Goal: Book appointment/travel/reservation

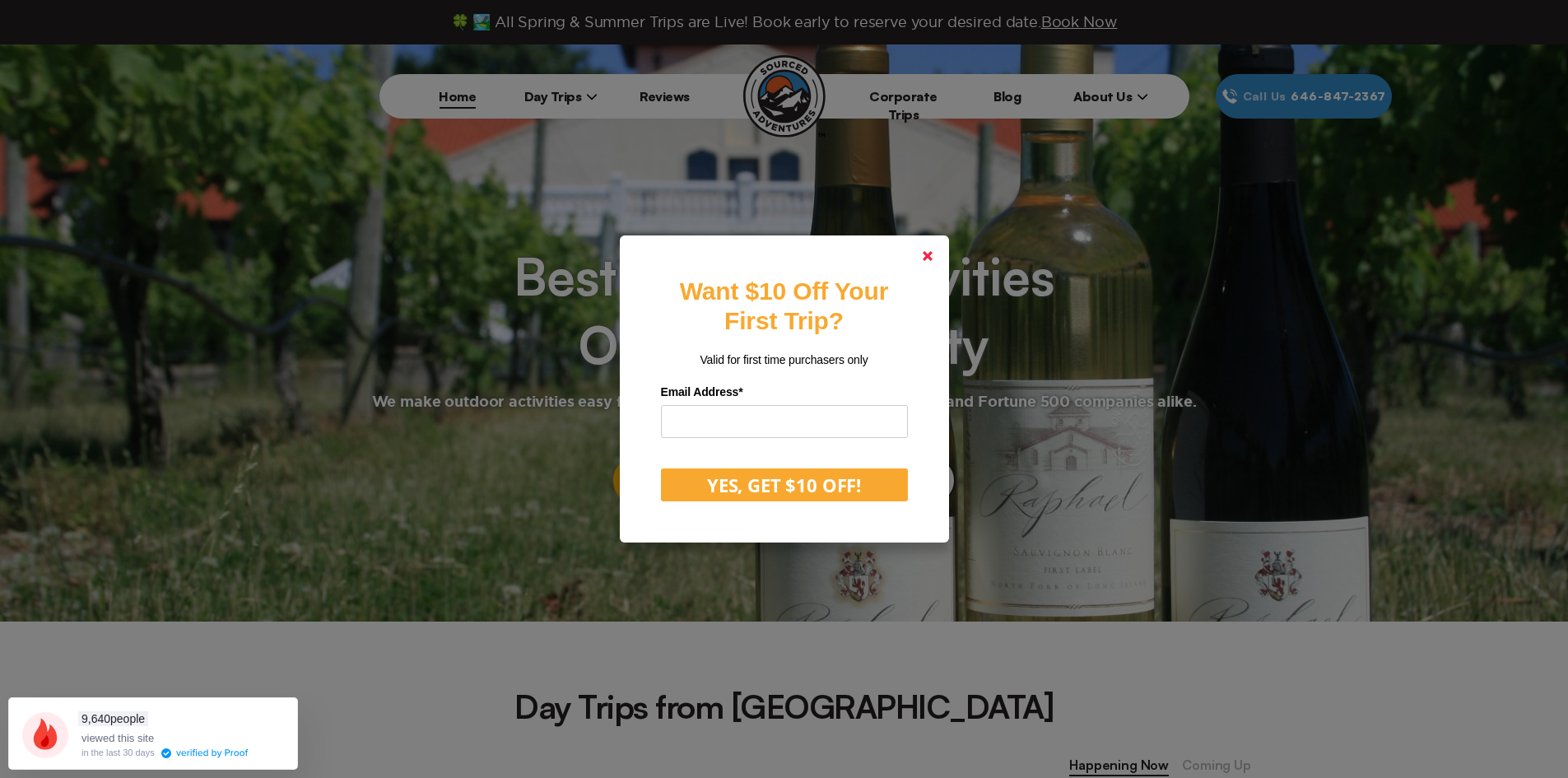
click at [932, 261] on icon at bounding box center [927, 256] width 10 height 10
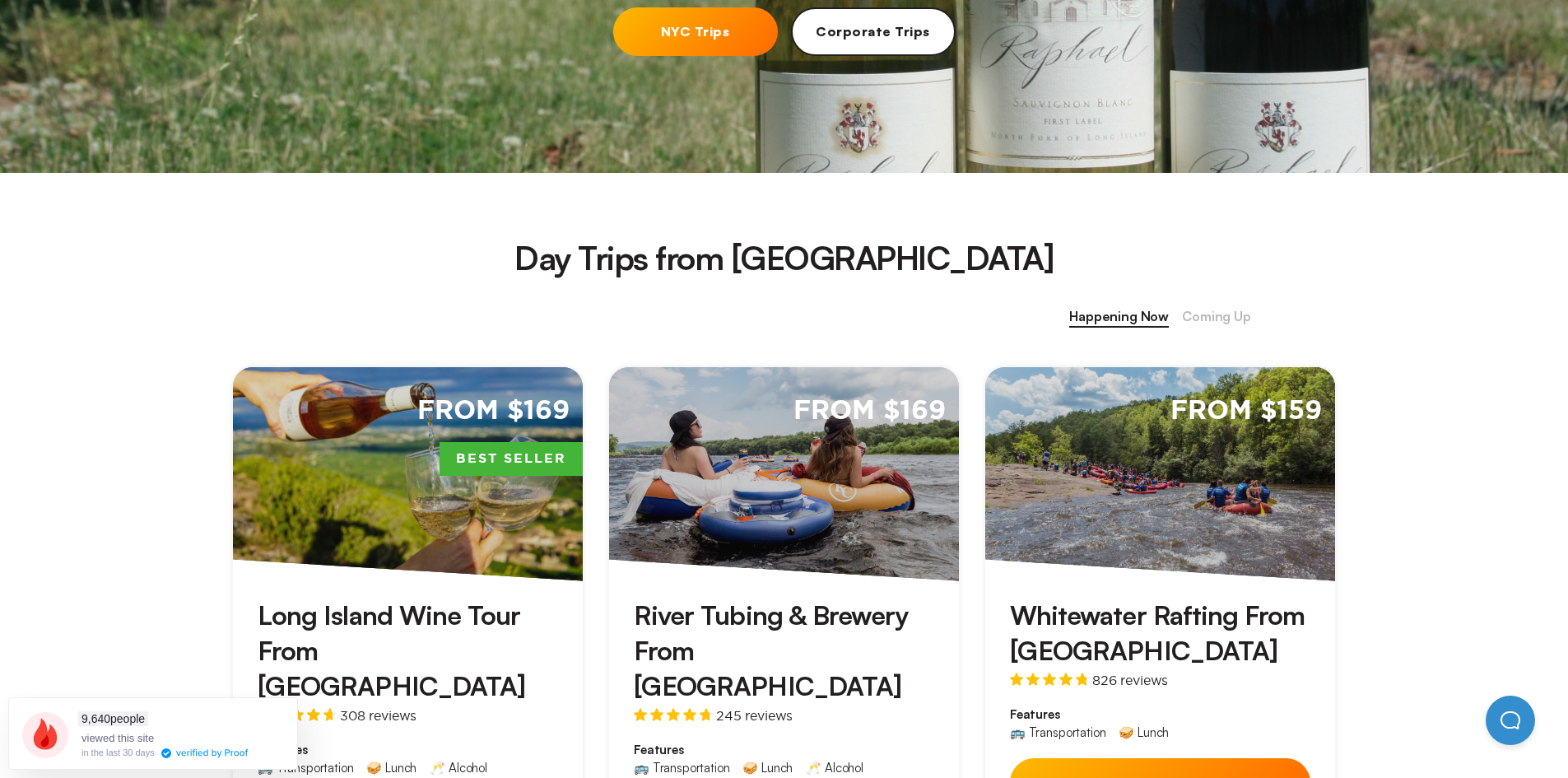
scroll to position [576, 0]
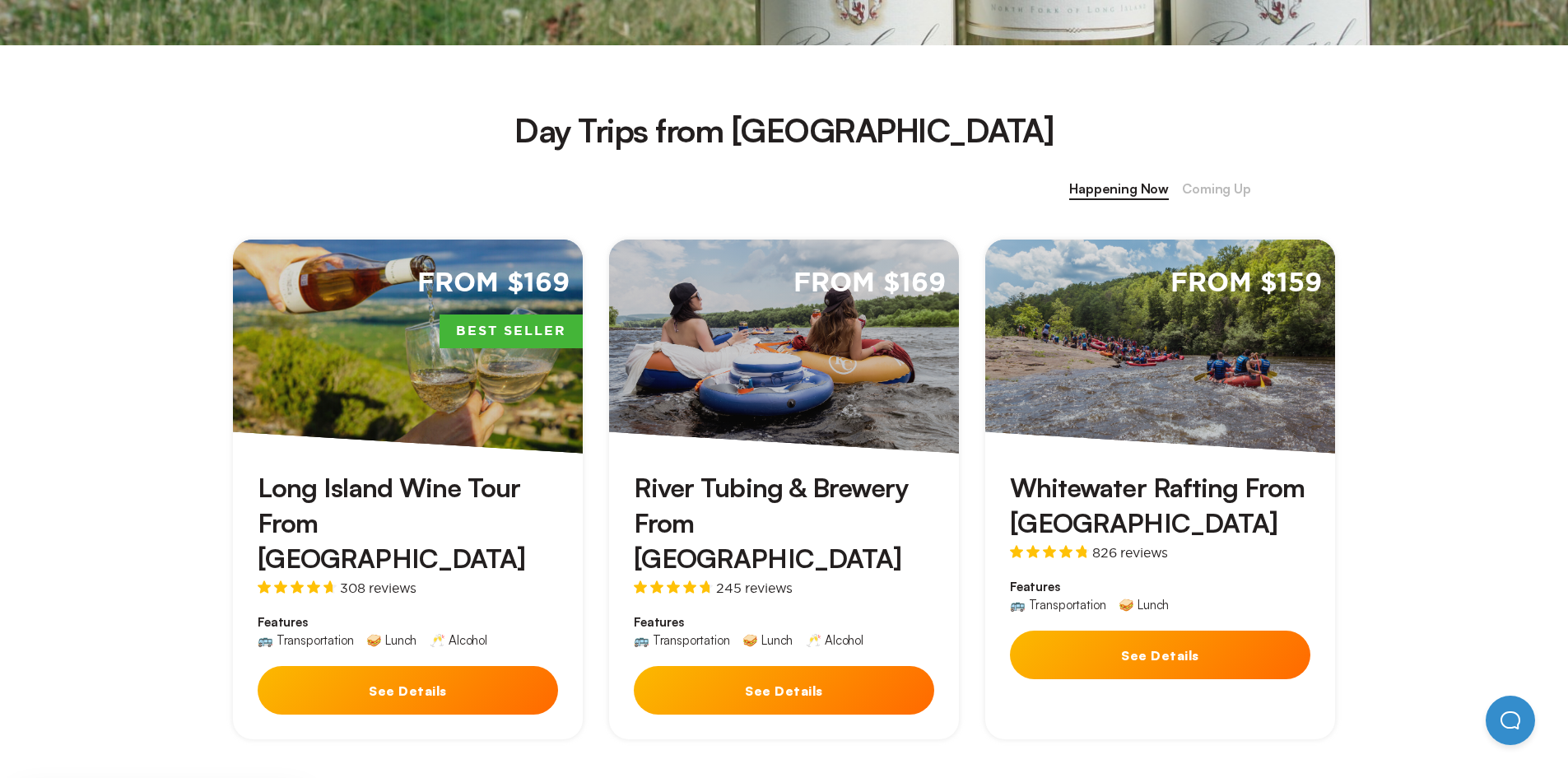
click at [1181, 662] on button "See Details" at bounding box center [1160, 655] width 300 height 49
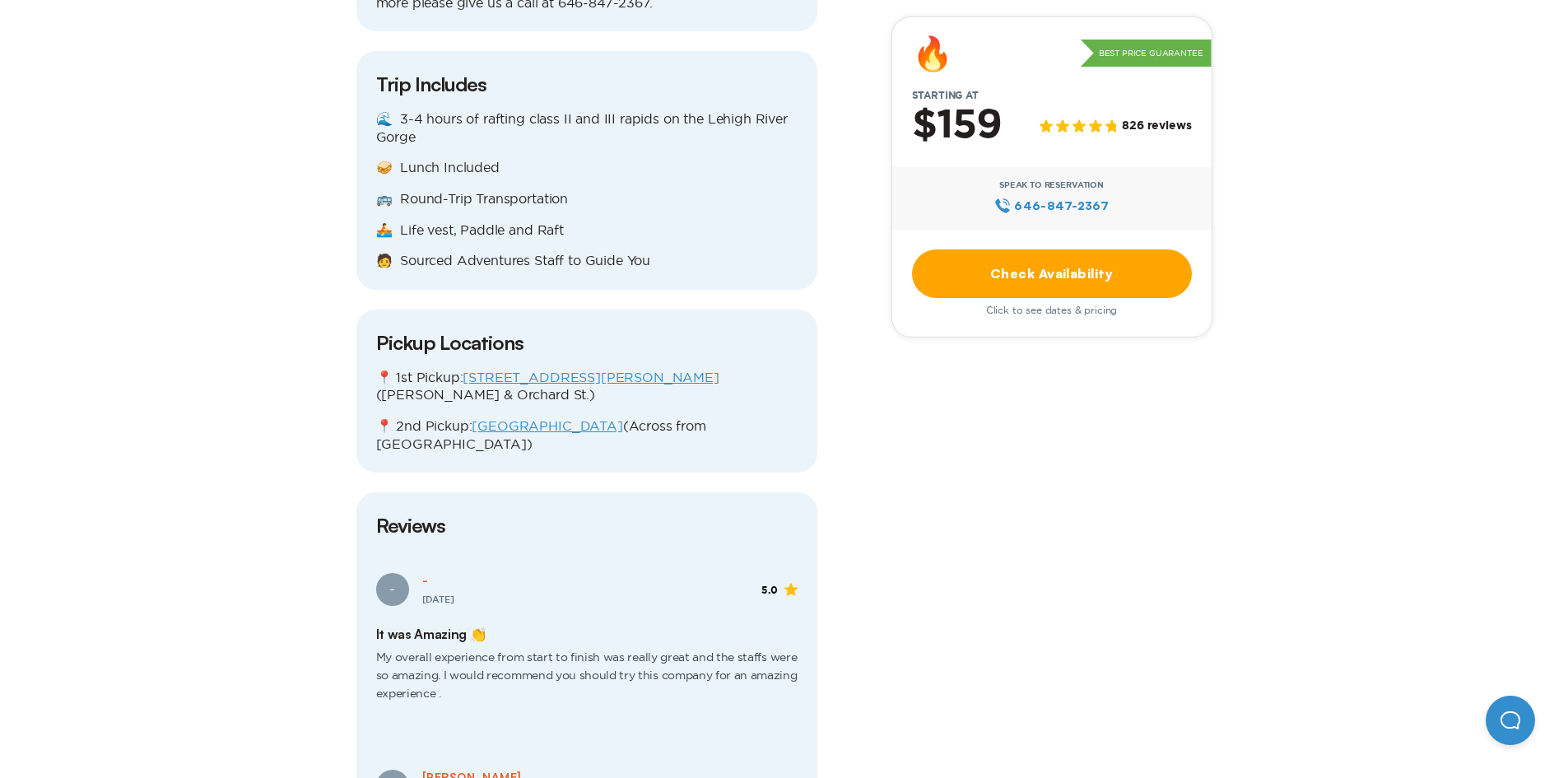
scroll to position [2058, 0]
click at [1033, 273] on link "Check Availability" at bounding box center [1051, 274] width 279 height 49
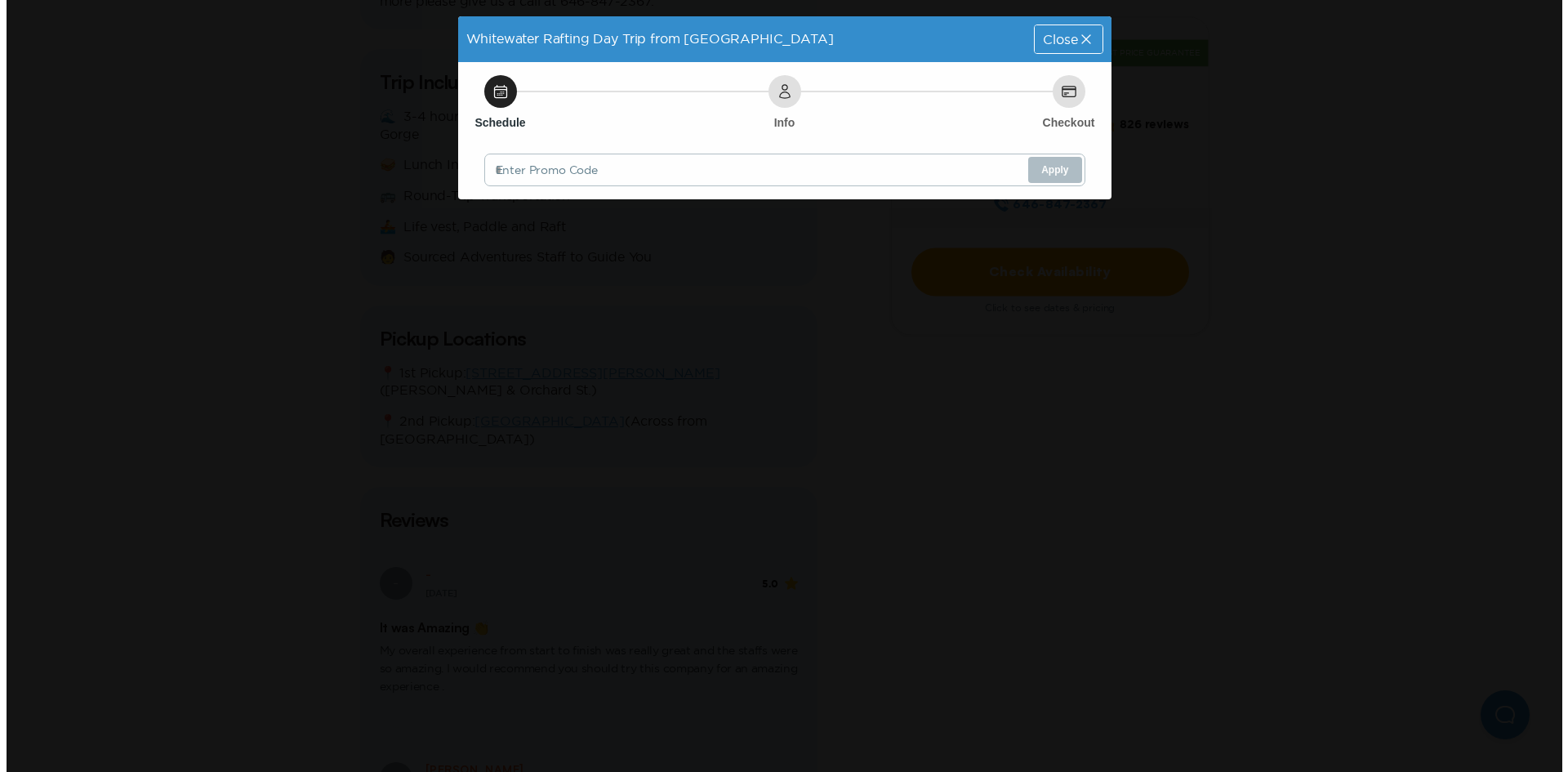
scroll to position [0, 0]
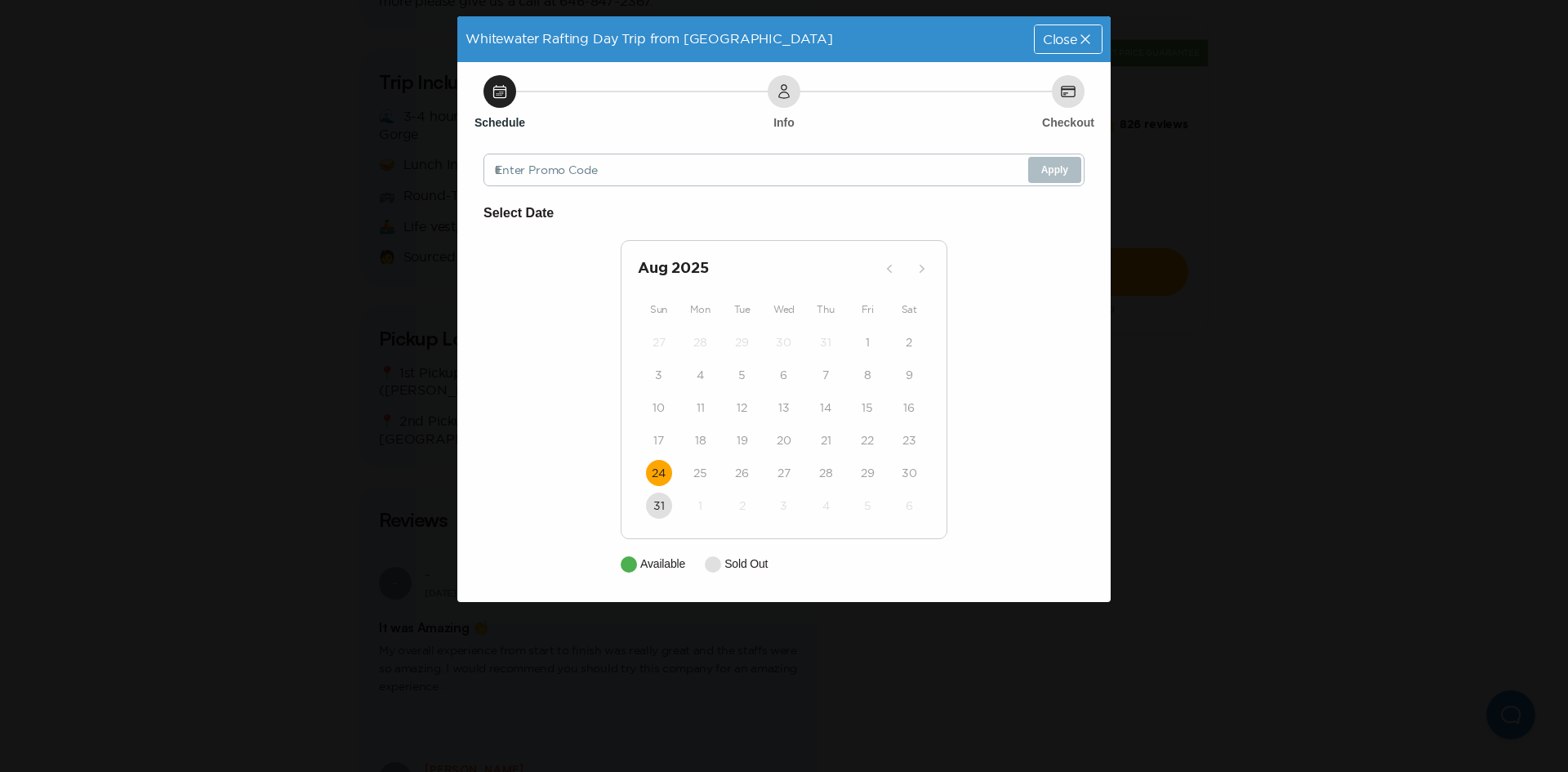
click at [659, 471] on time "24" at bounding box center [658, 473] width 13 height 16
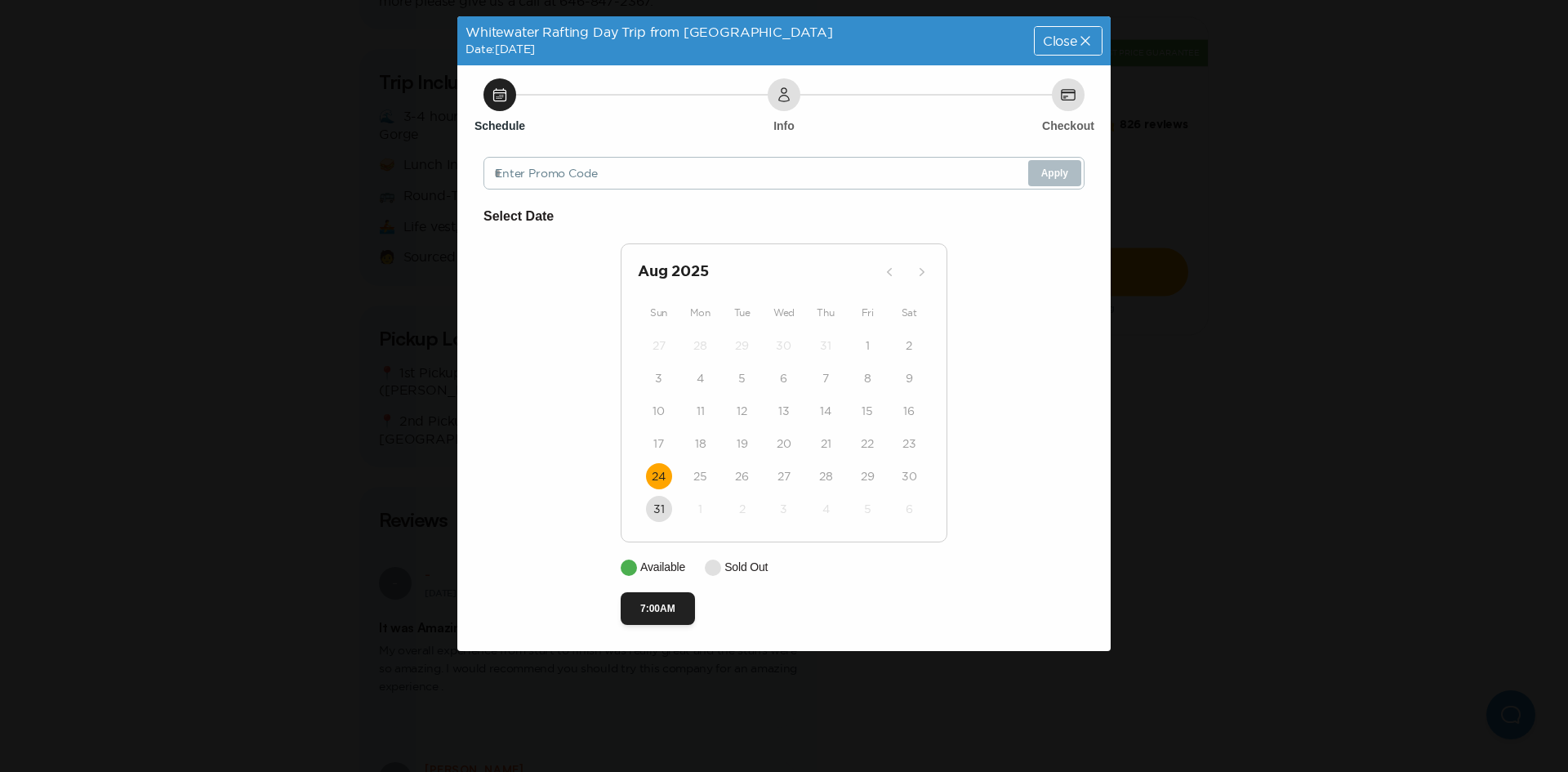
click at [1094, 36] on div "Close" at bounding box center [1068, 40] width 67 height 28
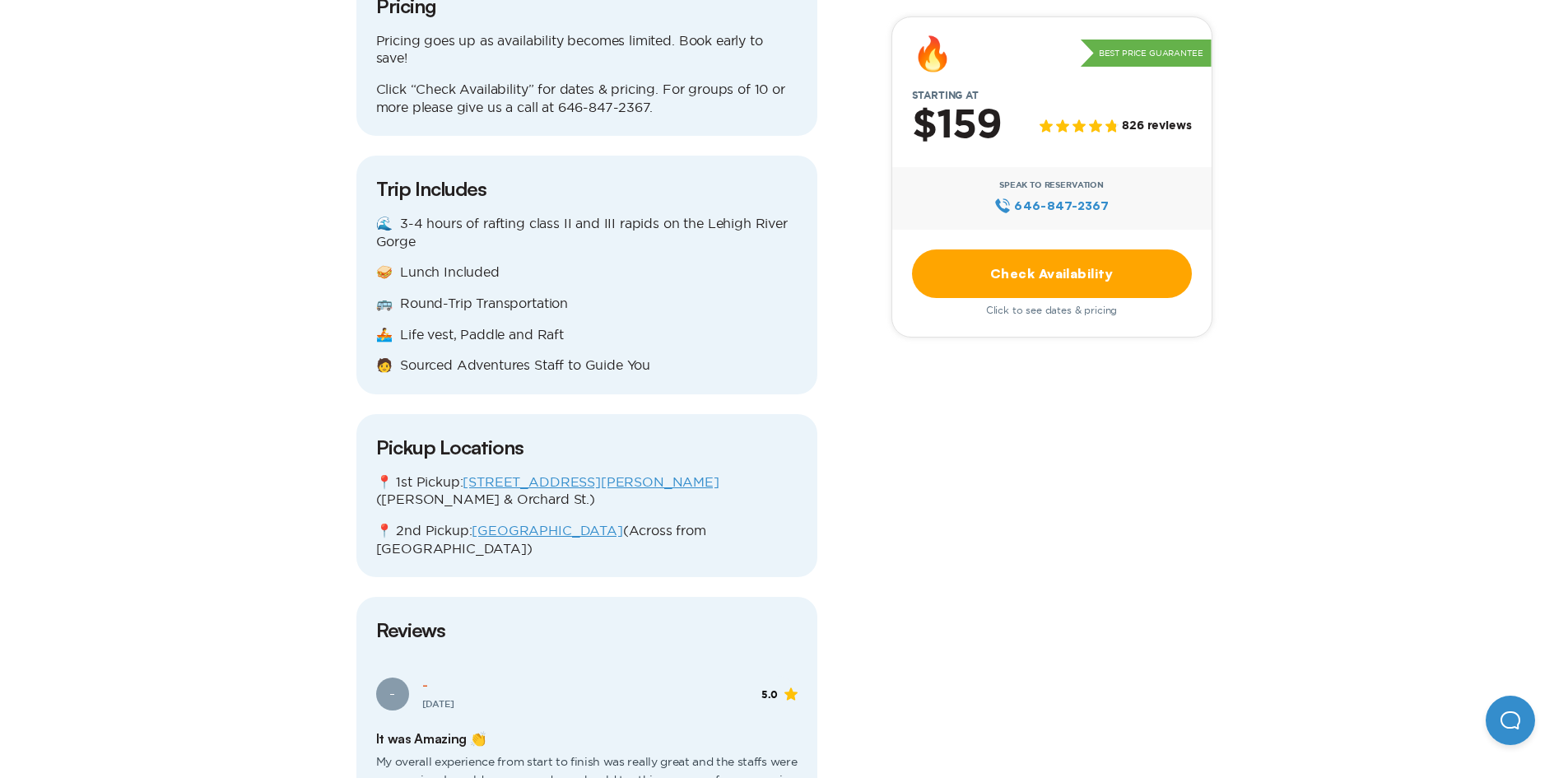
scroll to position [1976, 0]
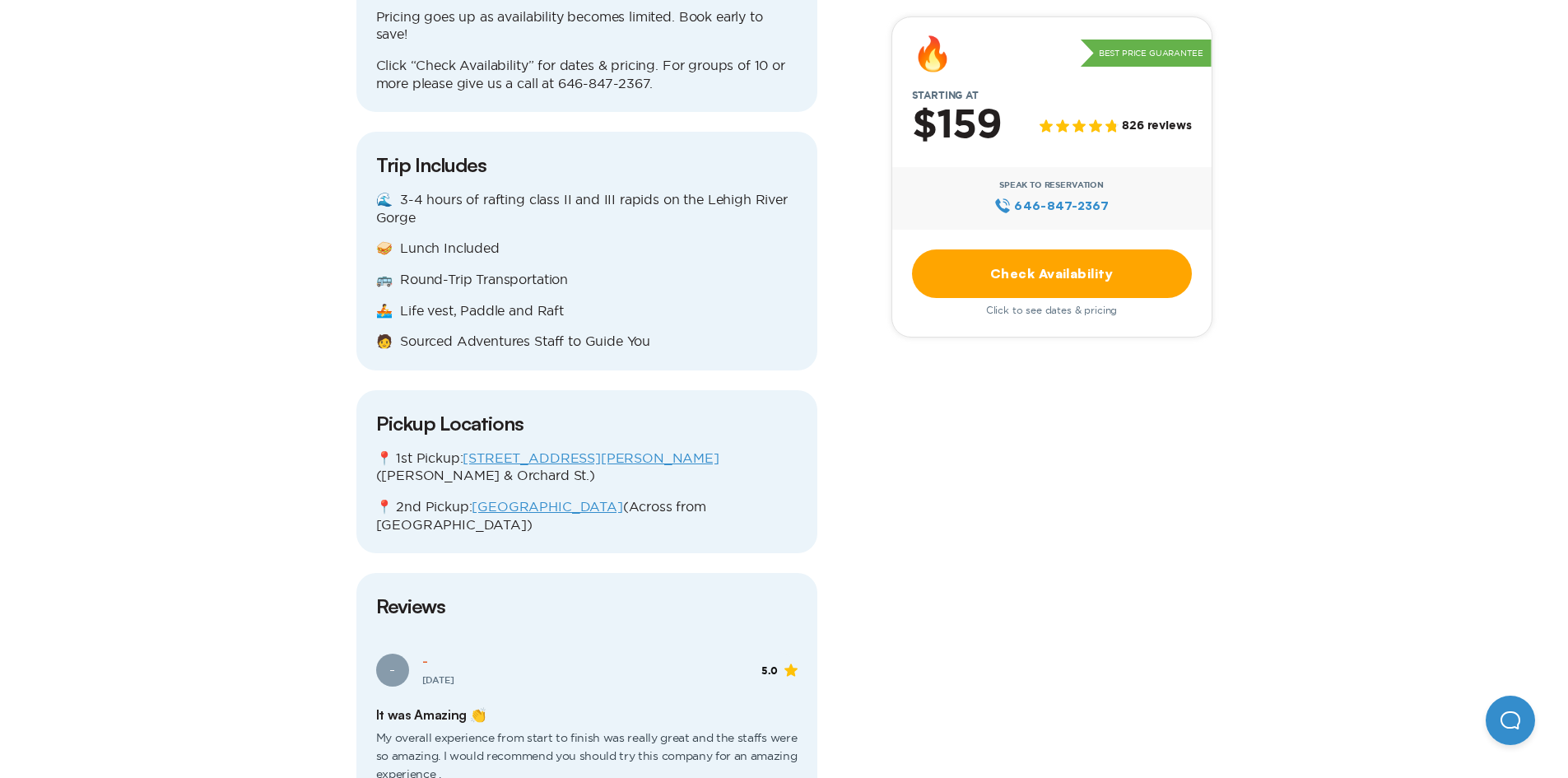
click at [1067, 269] on link "Check Availability" at bounding box center [1051, 274] width 279 height 49
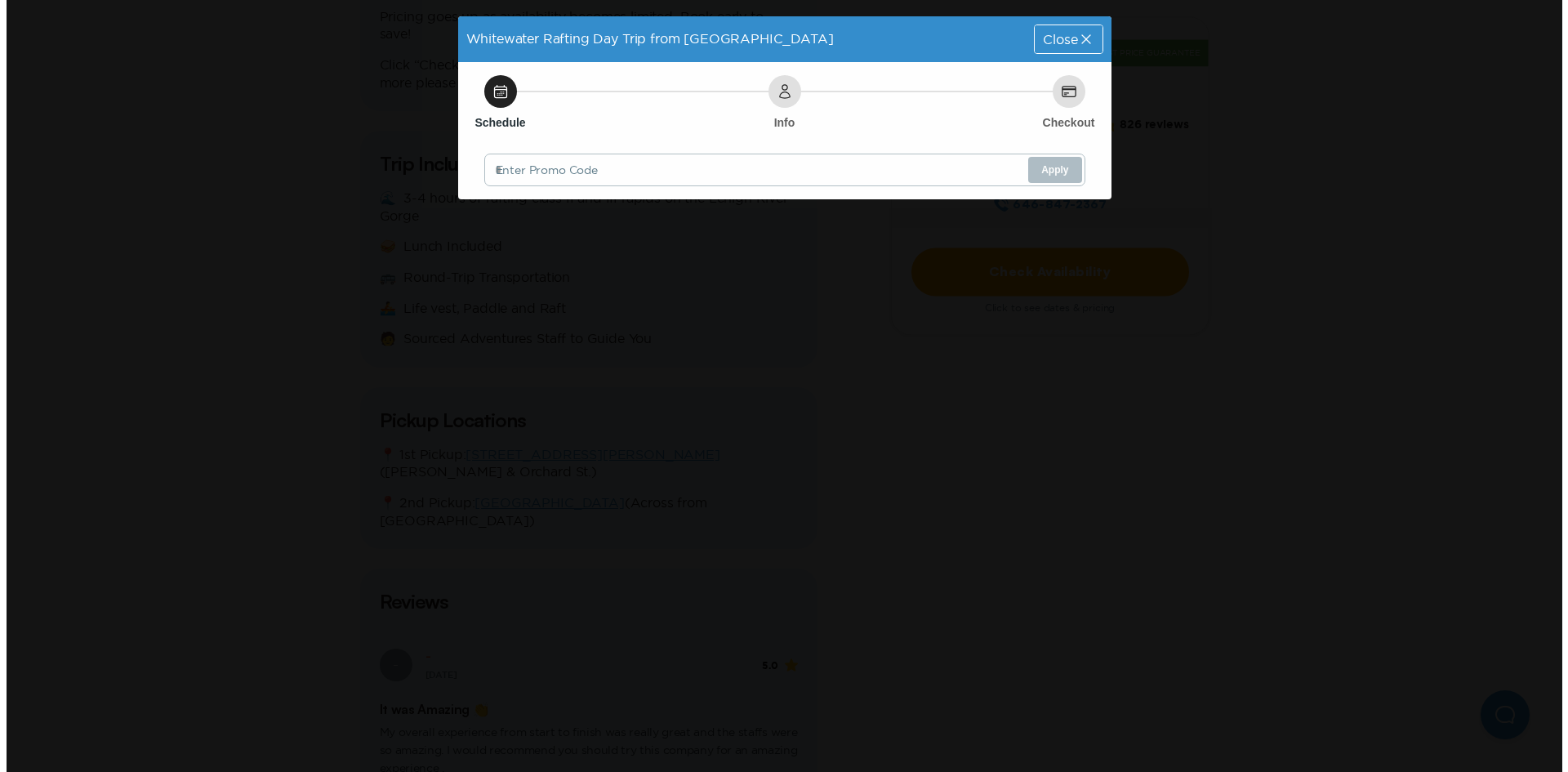
scroll to position [0, 0]
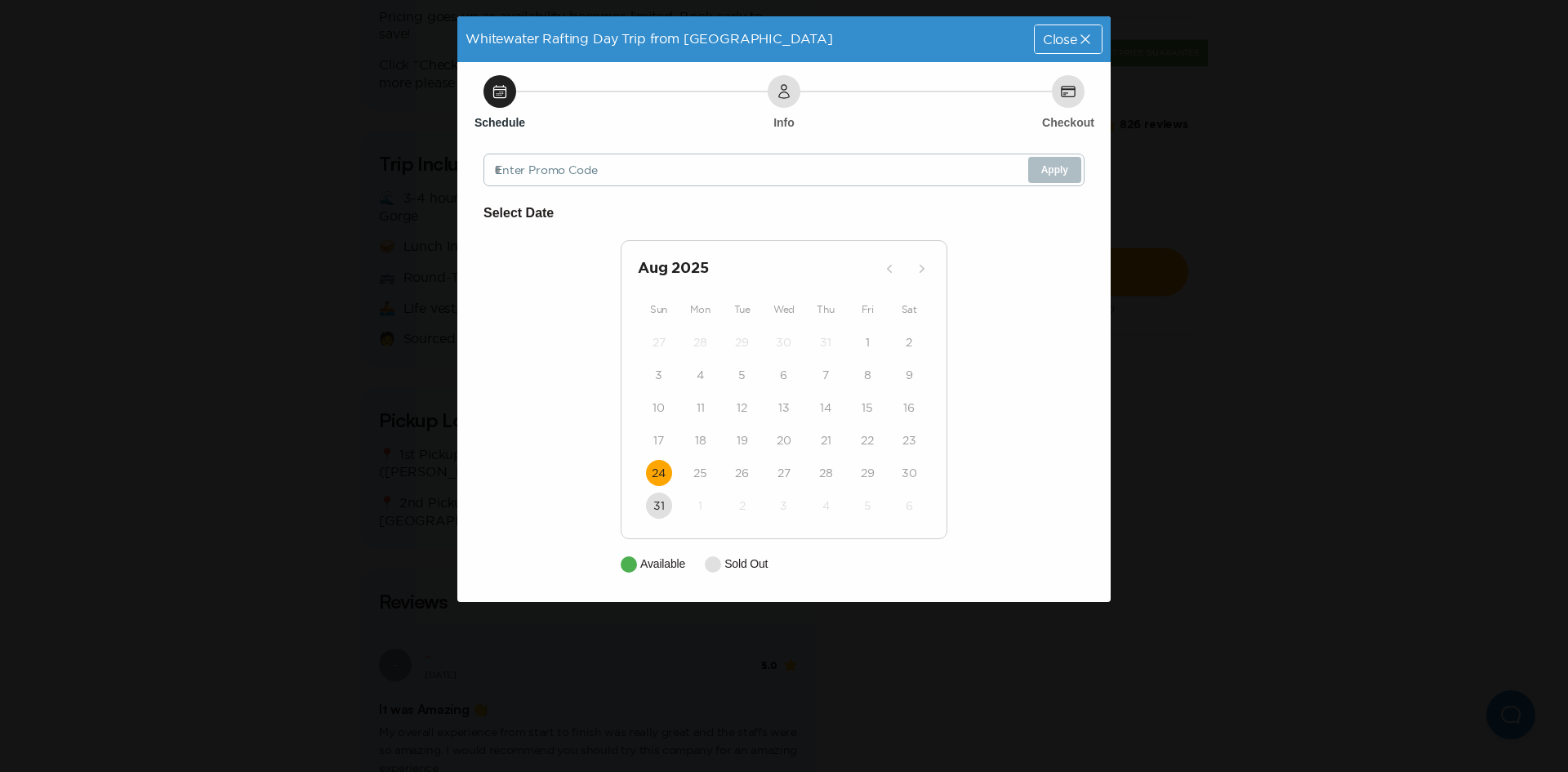
click at [664, 469] on time "24" at bounding box center [658, 473] width 13 height 16
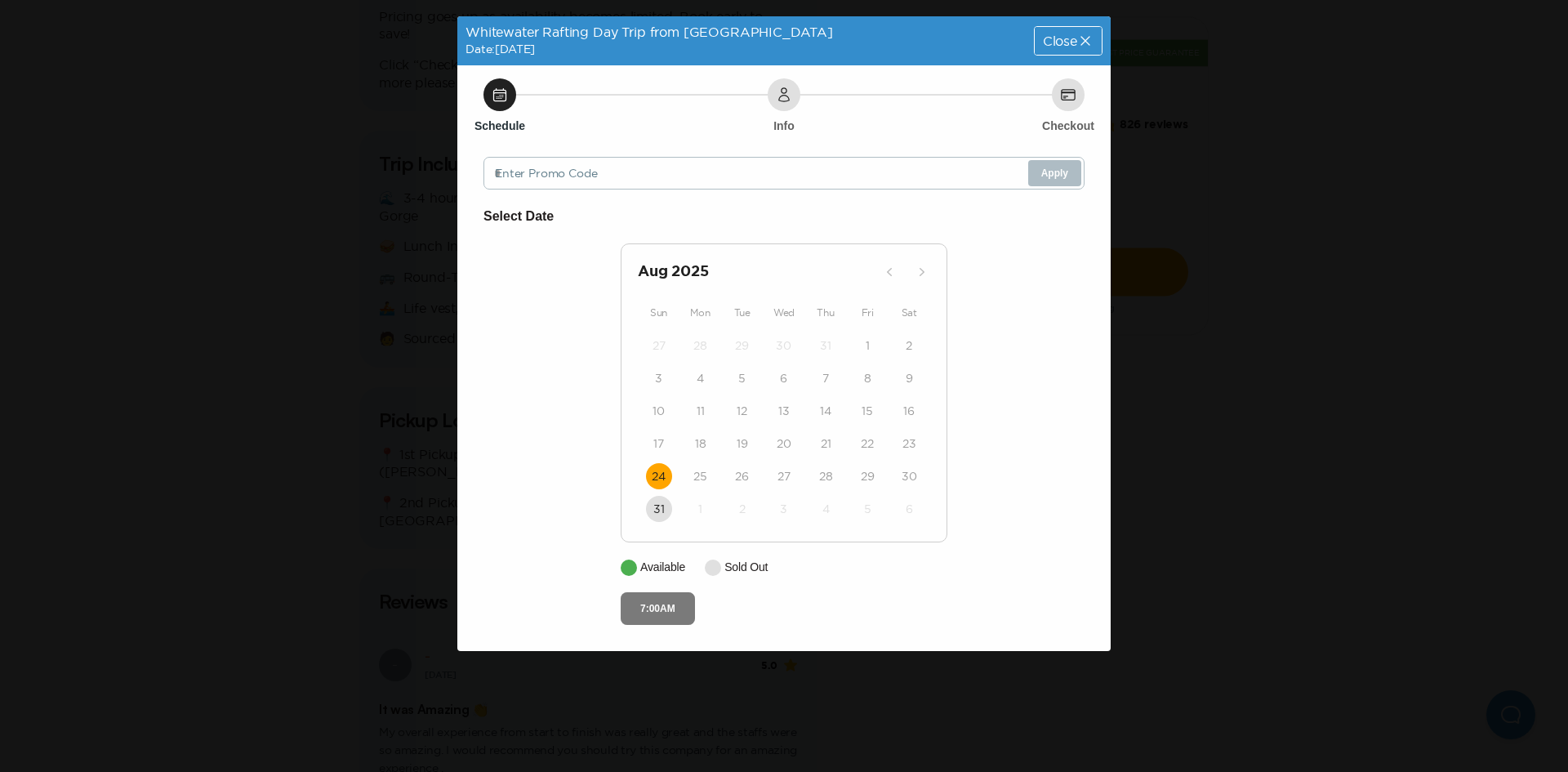
click at [668, 601] on button "7:00AM" at bounding box center [658, 609] width 74 height 32
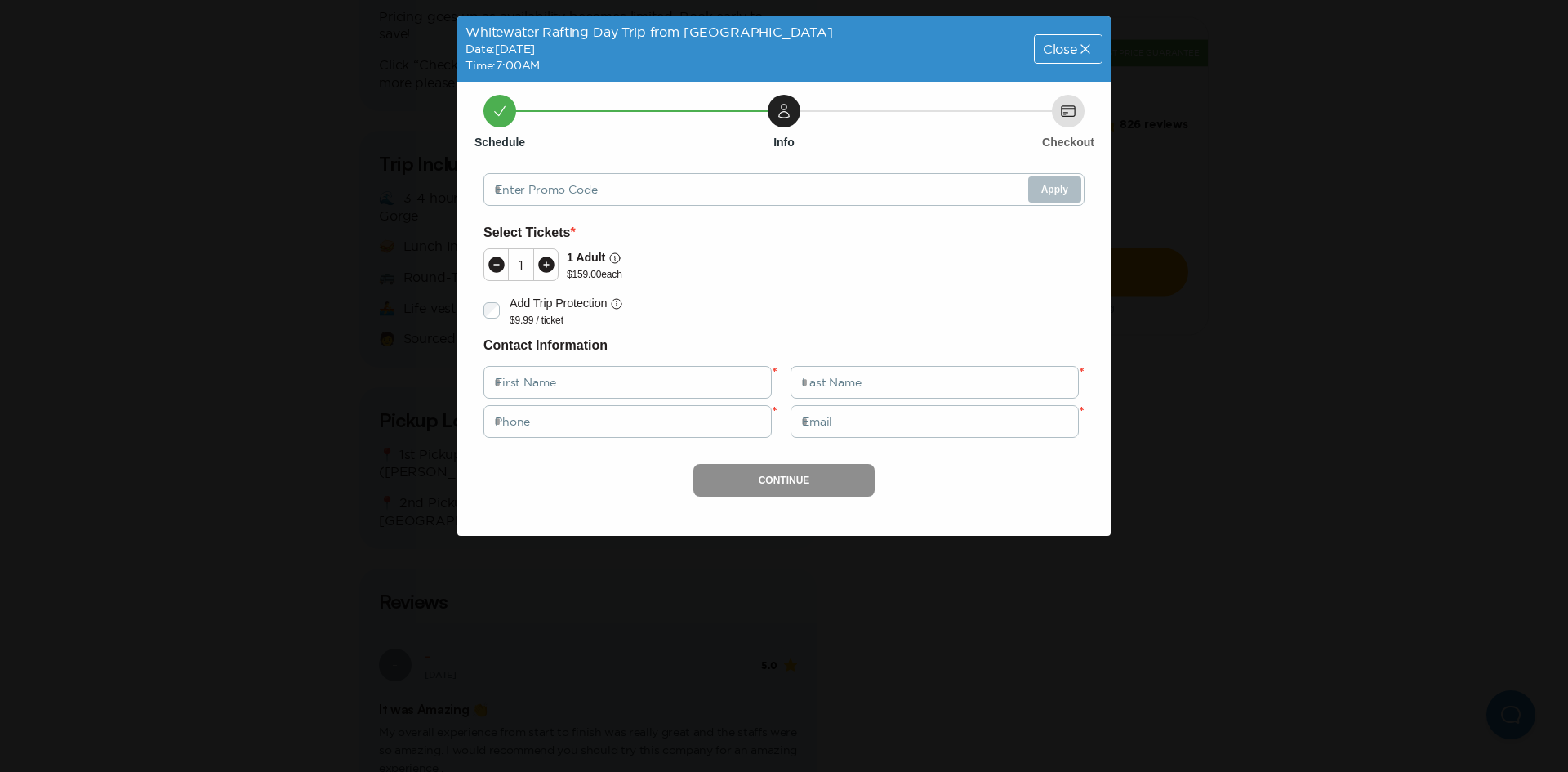
click at [550, 269] on icon at bounding box center [547, 265] width 16 height 16
click at [551, 269] on icon at bounding box center [547, 265] width 16 height 16
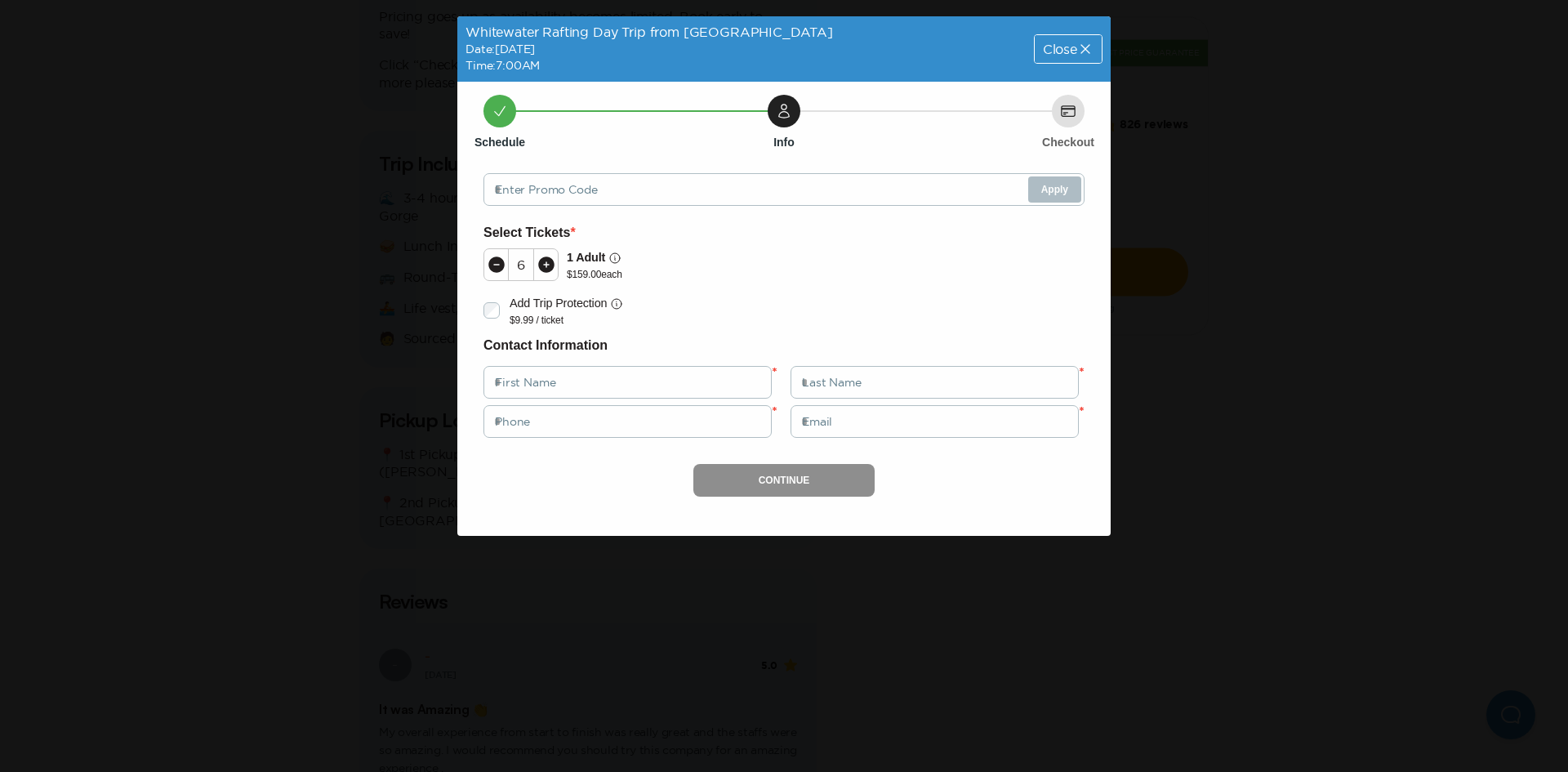
click at [551, 269] on icon at bounding box center [547, 265] width 16 height 16
click at [497, 259] on icon at bounding box center [496, 265] width 16 height 16
click at [1077, 43] on icon at bounding box center [1085, 49] width 16 height 16
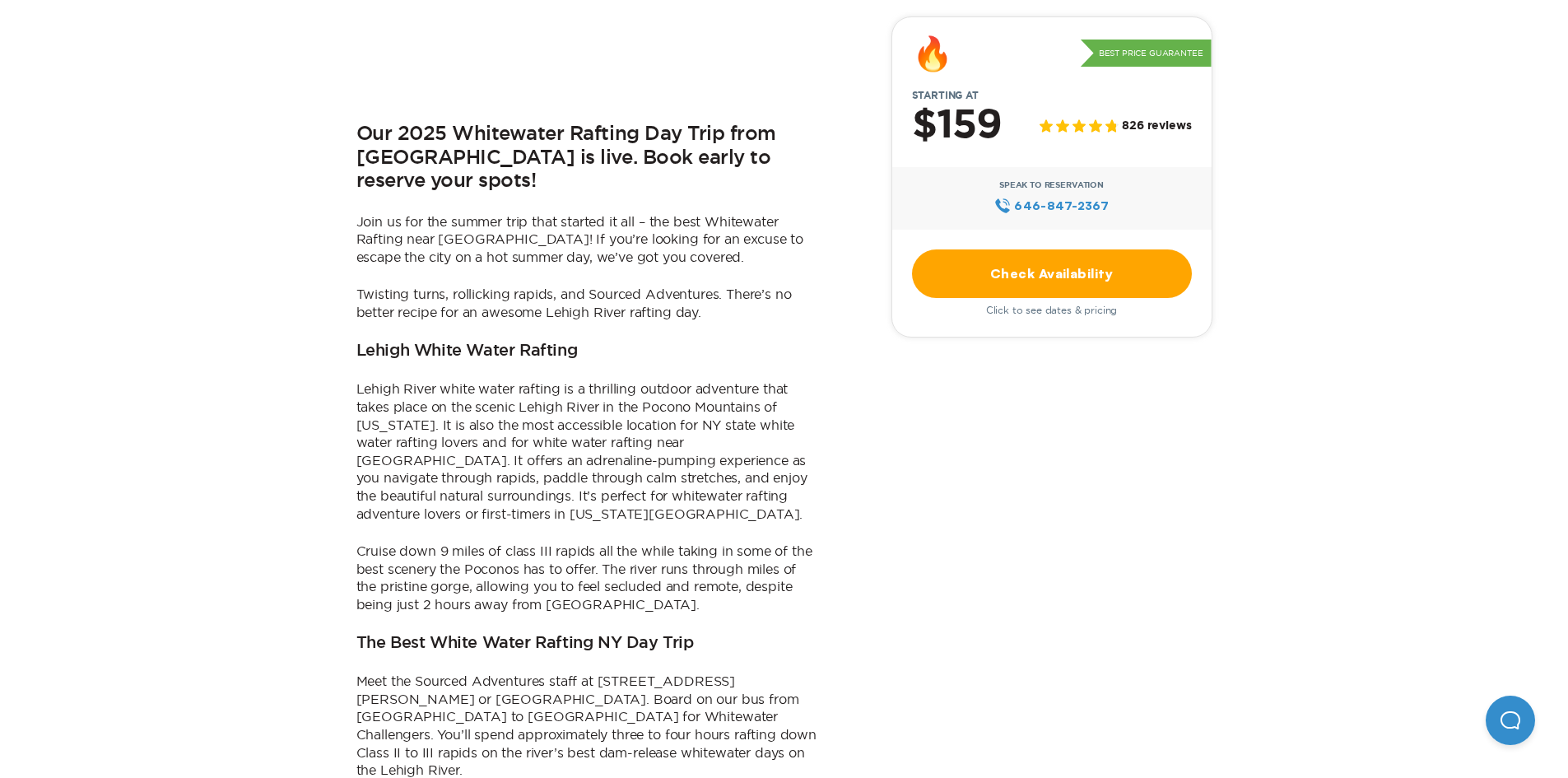
scroll to position [247, 0]
